Goal: Task Accomplishment & Management: Use online tool/utility

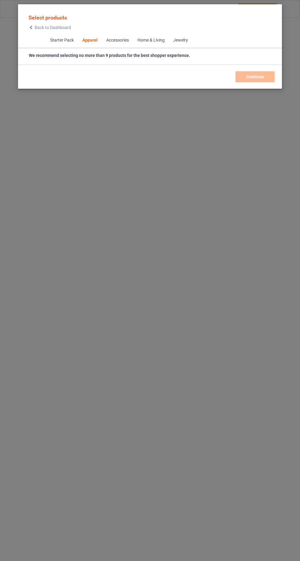
click at [31, 29] on icon at bounding box center [30, 27] width 5 height 4
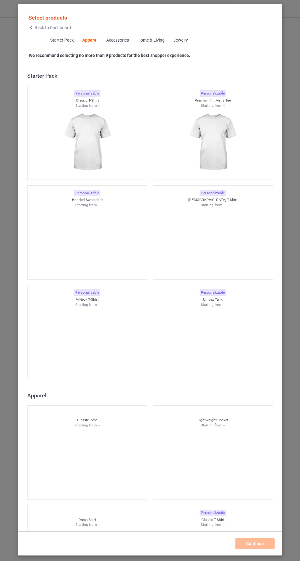
scroll to position [328, 0]
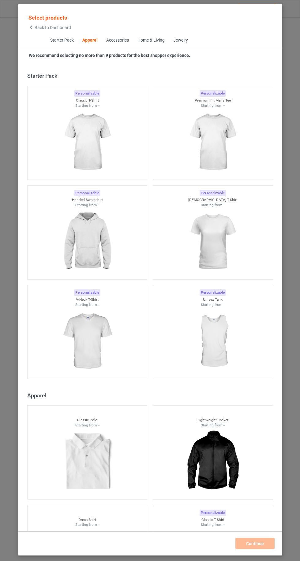
click at [32, 41] on div "Starter Pack Apparel Accessories Home & Living Jewelry" at bounding box center [150, 40] width 264 height 15
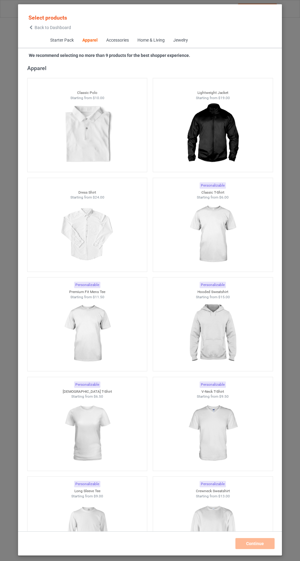
click at [31, 27] on icon at bounding box center [30, 27] width 5 height 4
